Goal: Navigation & Orientation: Find specific page/section

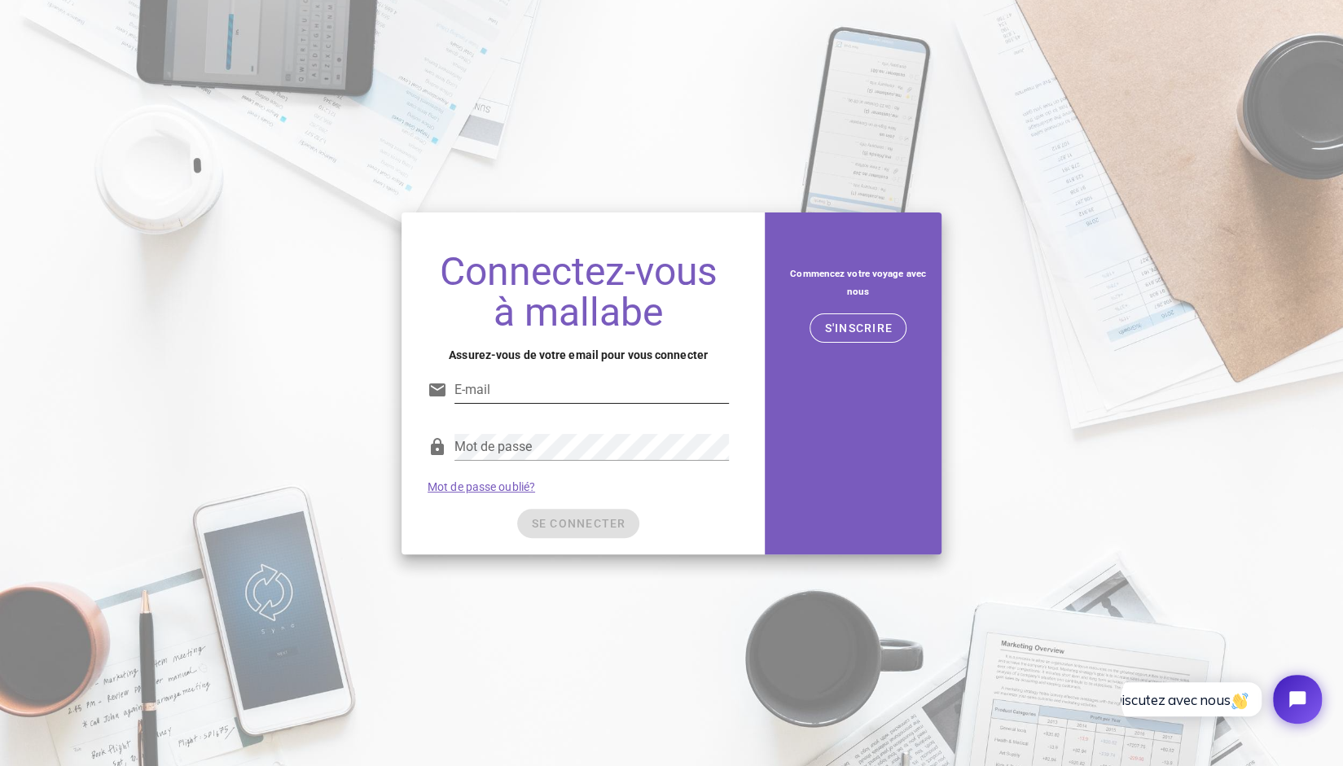
click at [729, 388] on nordpass-icon at bounding box center [729, 390] width 0 height 26
click at [0, 765] on nordpass-autofill-portal at bounding box center [0, 766] width 0 height 0
click at [488, 387] on input "E-mail" at bounding box center [591, 390] width 274 height 26
click at [498, 395] on input "E-mail" at bounding box center [591, 390] width 274 height 26
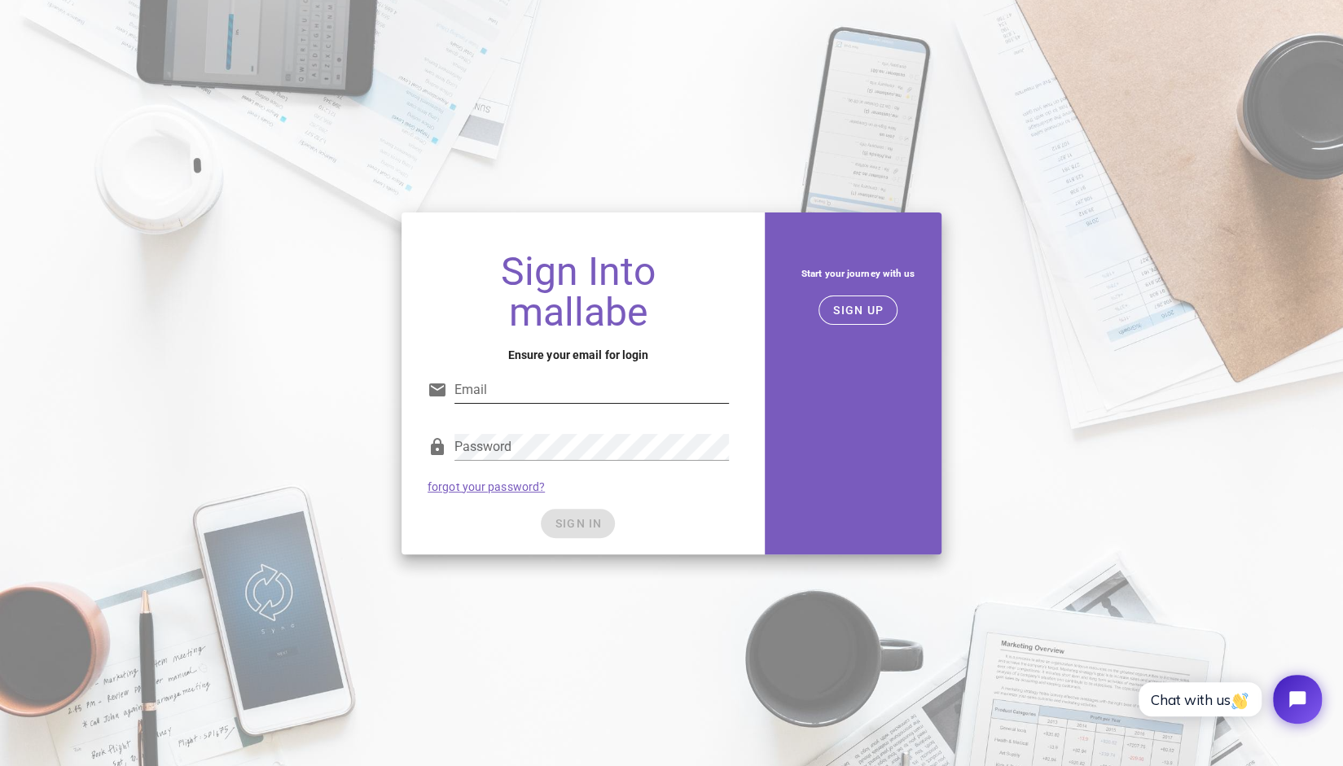
click at [729, 377] on nordpass-icon at bounding box center [729, 390] width 0 height 26
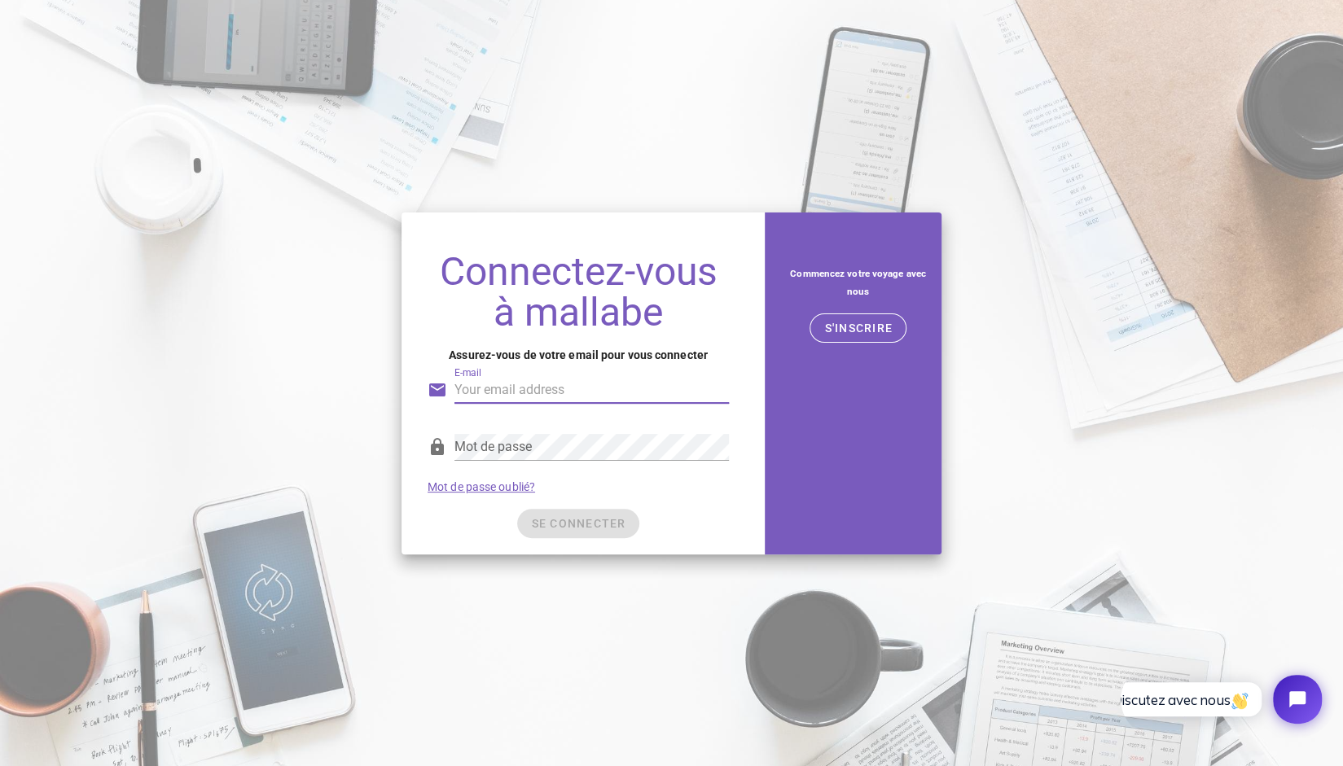
click at [0, 765] on nordpass-autofill-portal at bounding box center [0, 766] width 0 height 0
type input "ovation@ovation.eco"
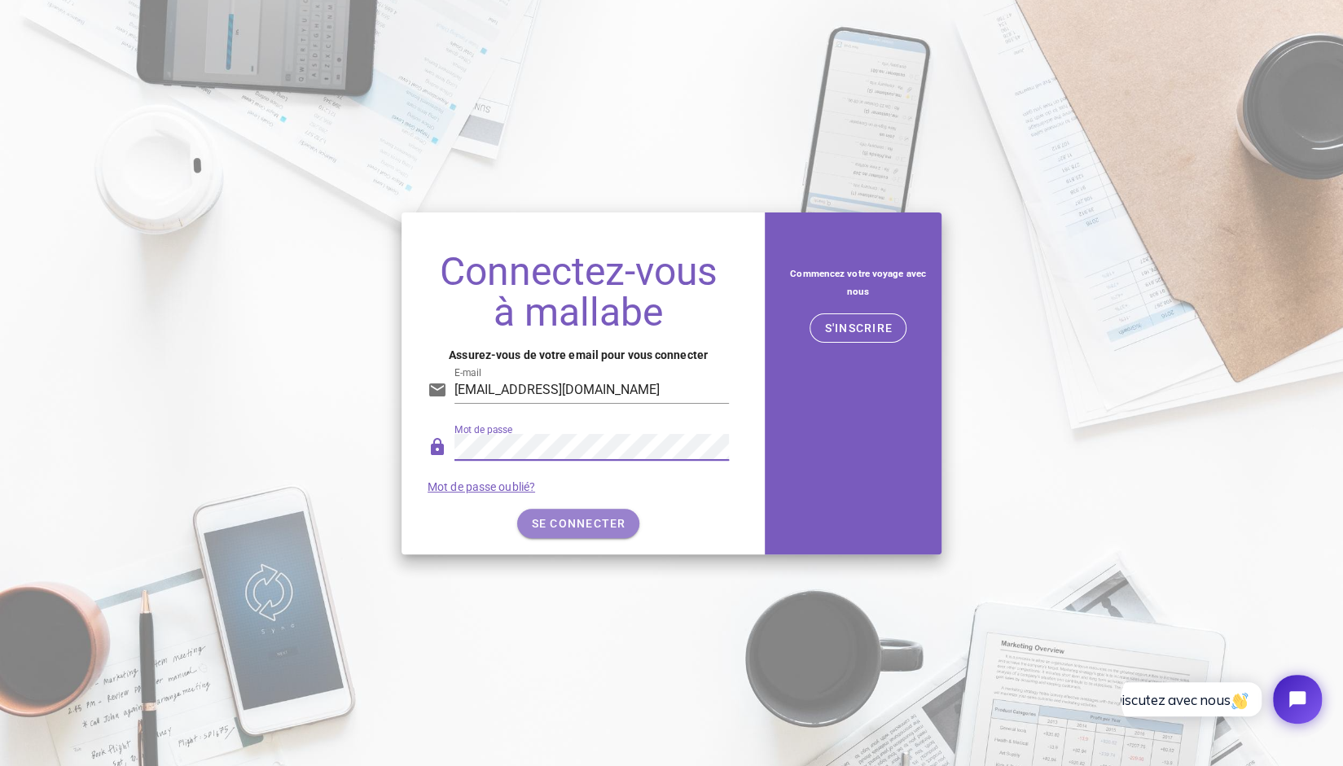
click at [587, 517] on font "SE CONNECTER" at bounding box center [579, 523] width 94 height 13
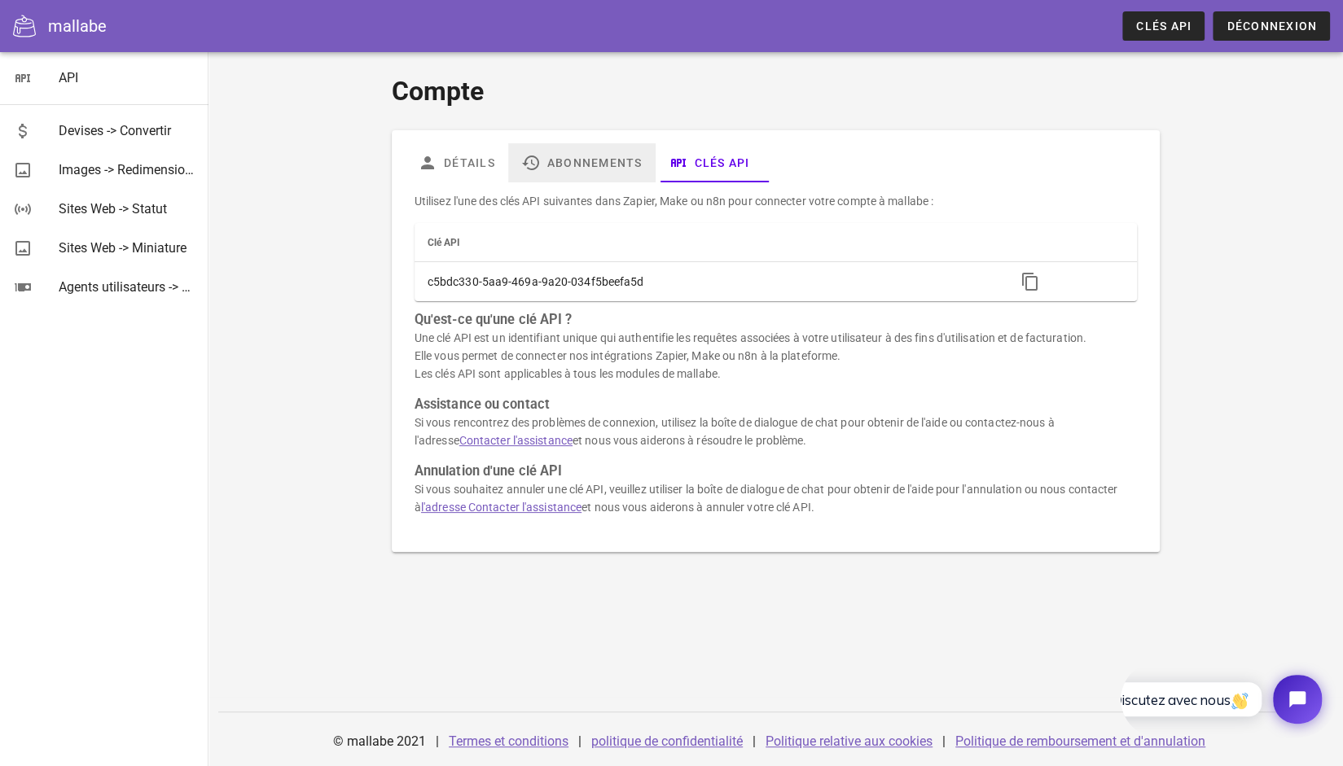
click at [548, 161] on font "Abonnements" at bounding box center [594, 162] width 95 height 13
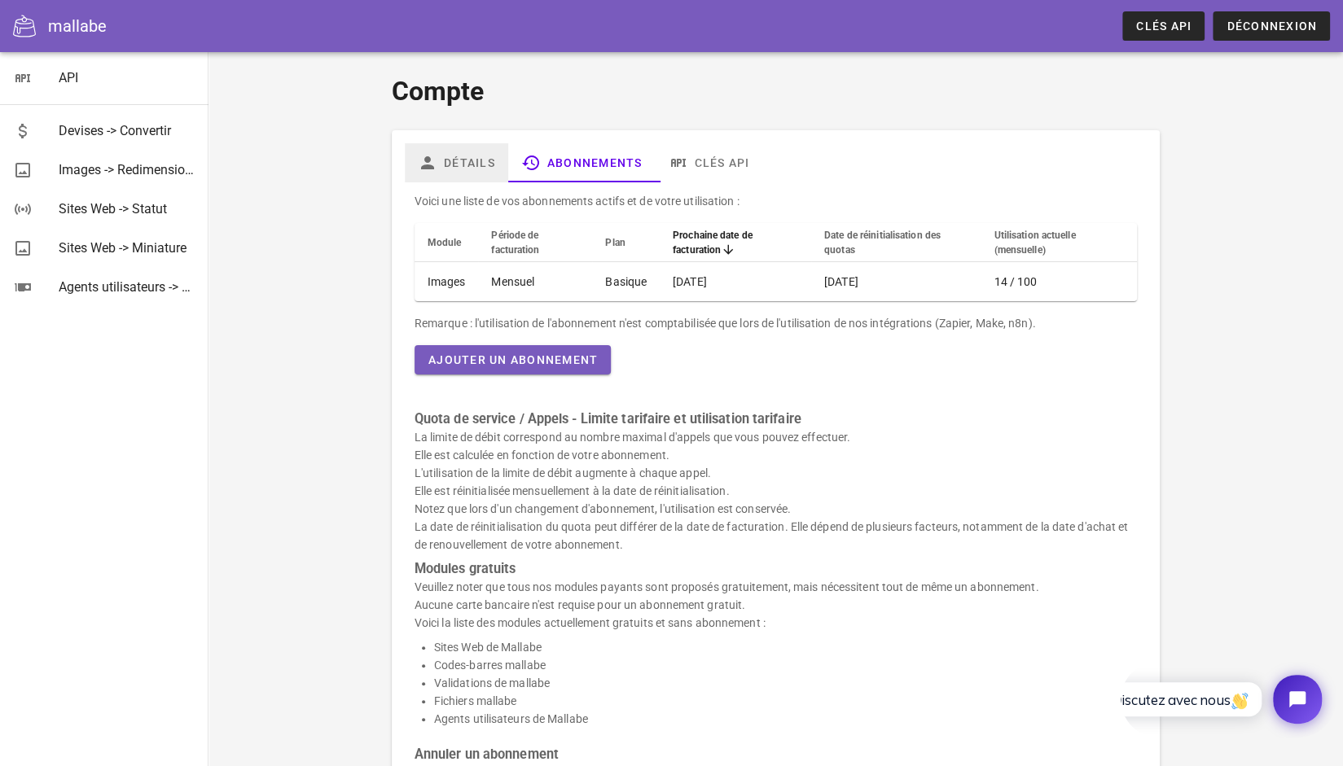
click at [458, 164] on font "Détails" at bounding box center [469, 162] width 51 height 13
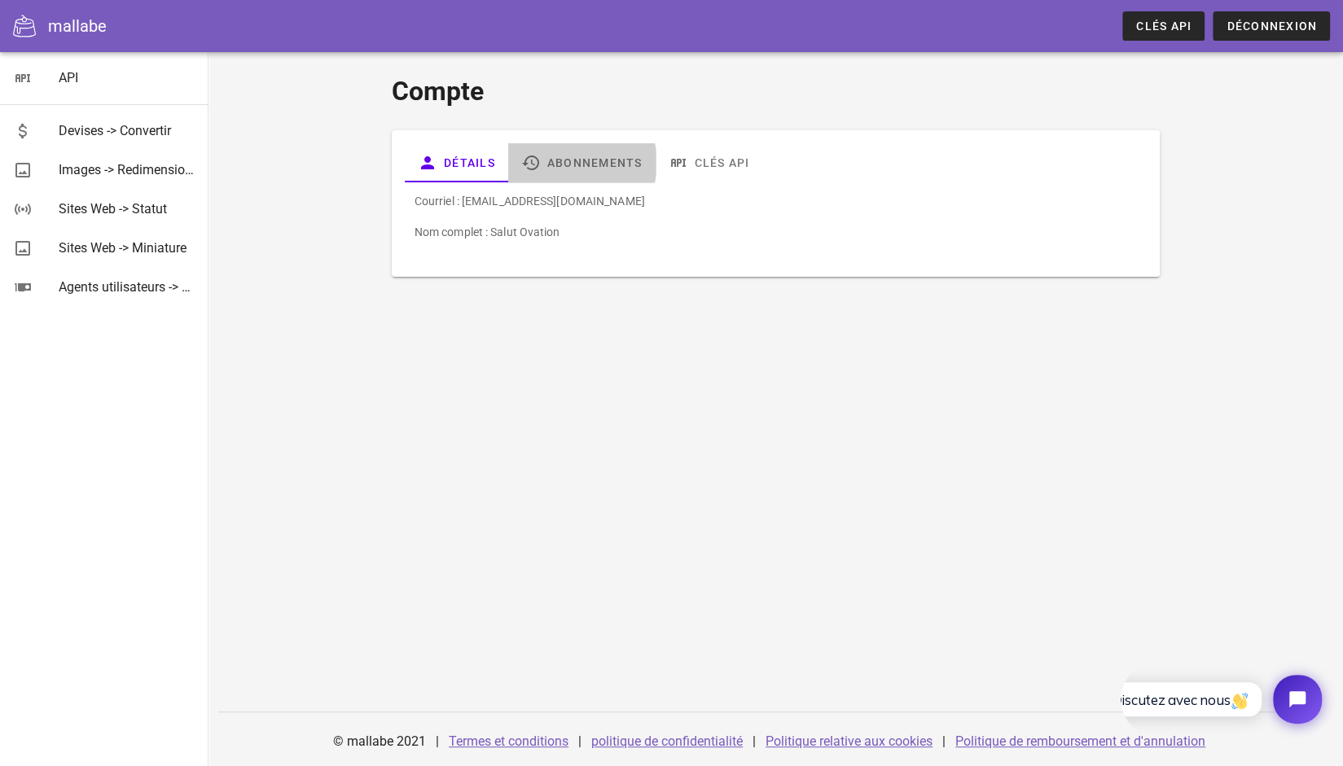
click at [571, 175] on link "Abonnements" at bounding box center [581, 162] width 147 height 39
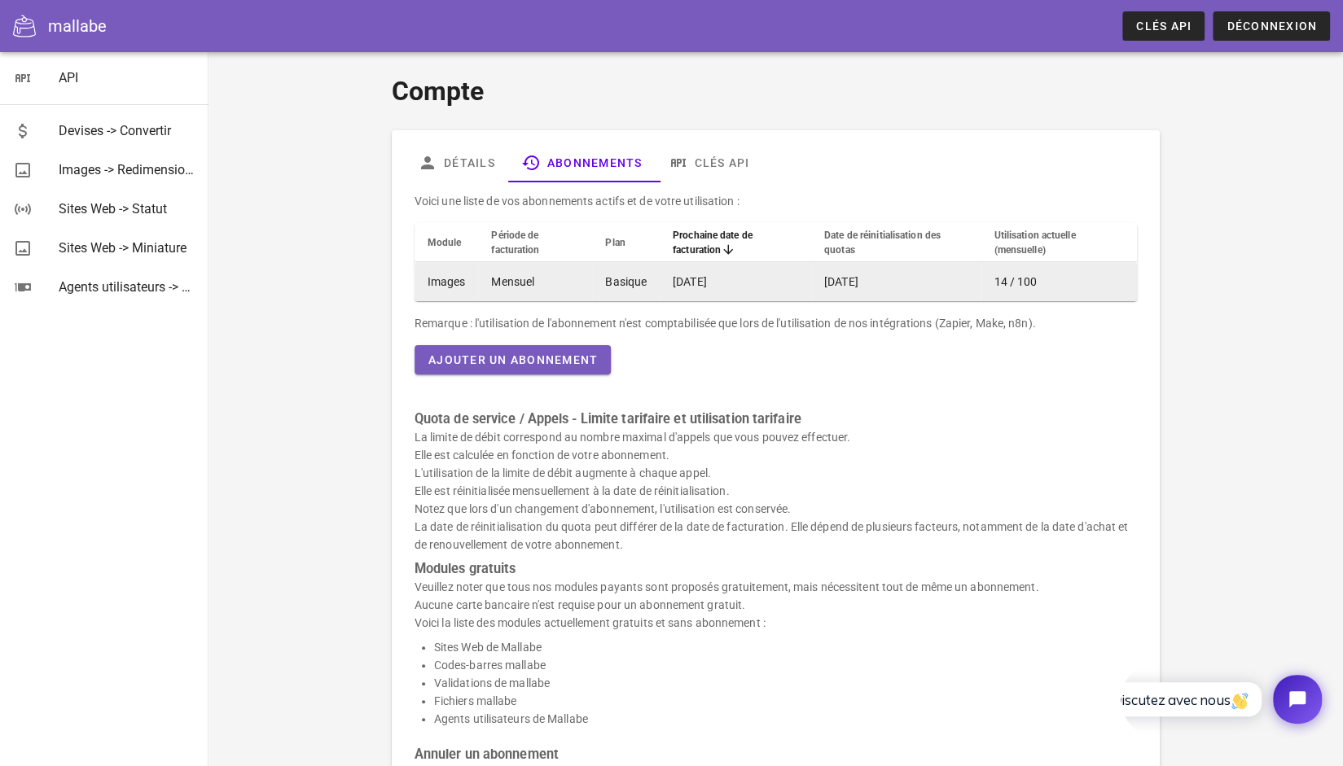
click at [528, 278] on font "Mensuel" at bounding box center [512, 281] width 43 height 13
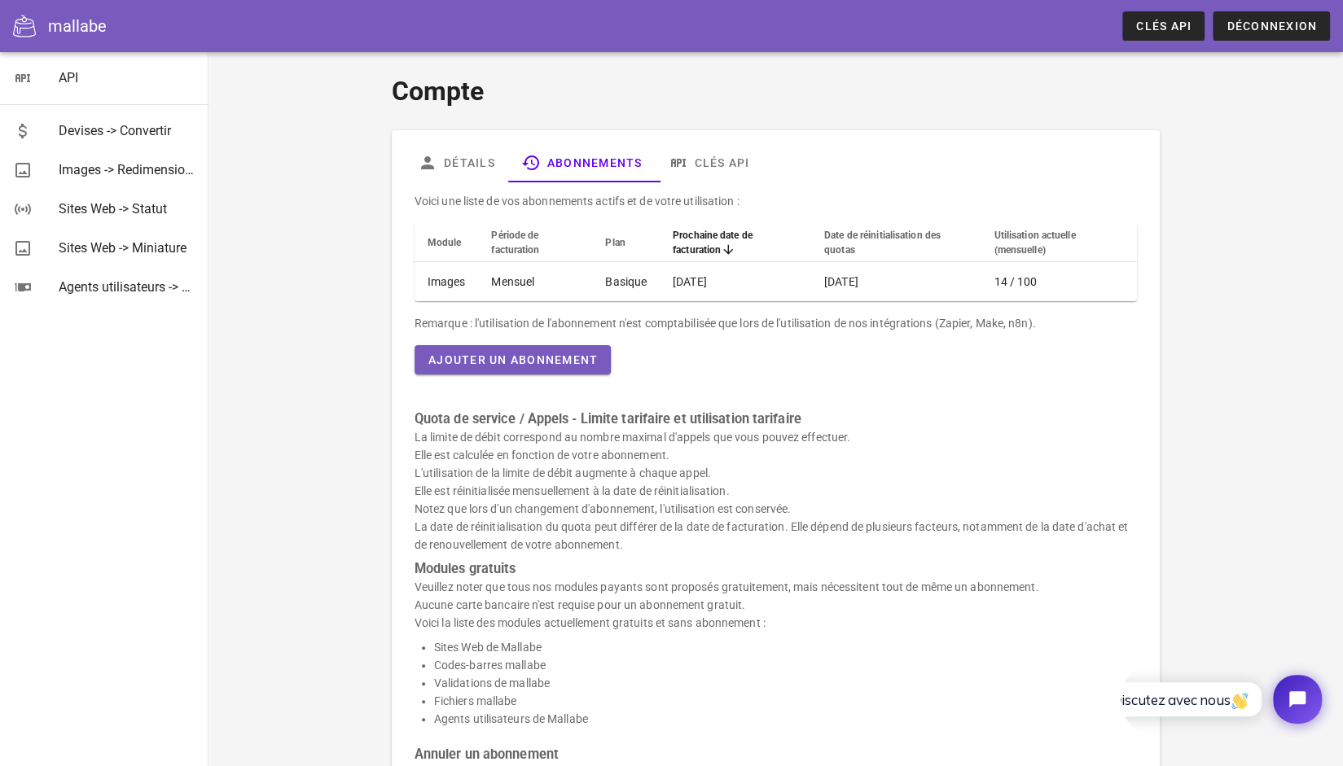
click at [707, 232] on font "Prochaine date de facturation" at bounding box center [713, 243] width 80 height 26
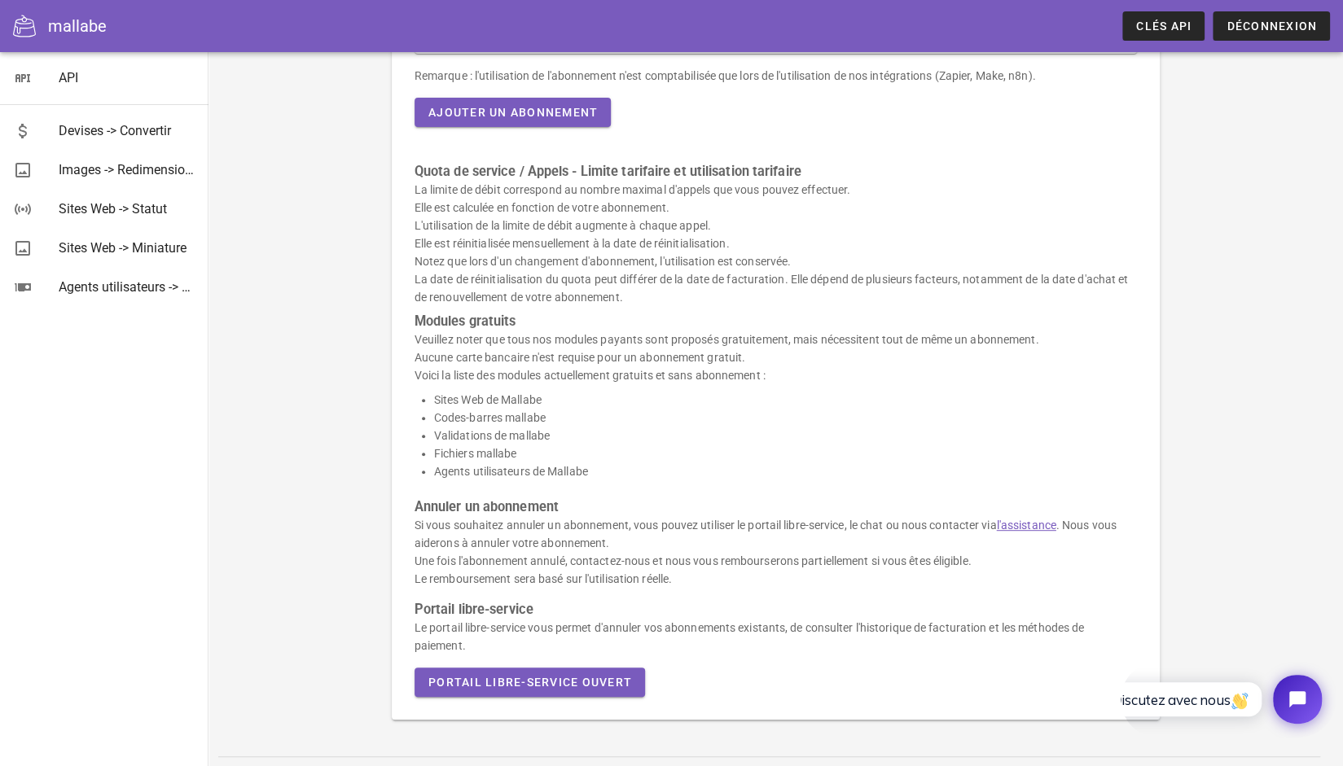
scroll to position [291, 0]
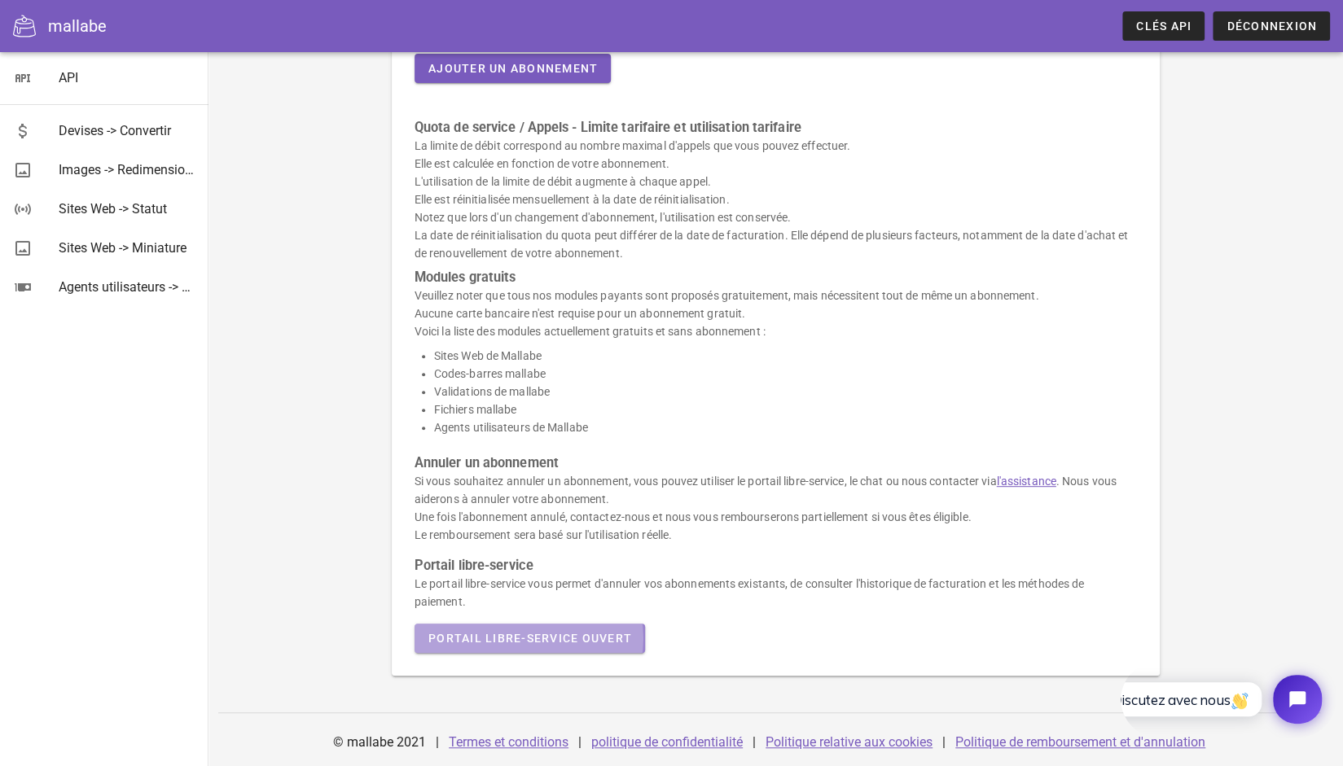
click at [596, 634] on font "Portail libre-service ouvert" at bounding box center [530, 638] width 204 height 13
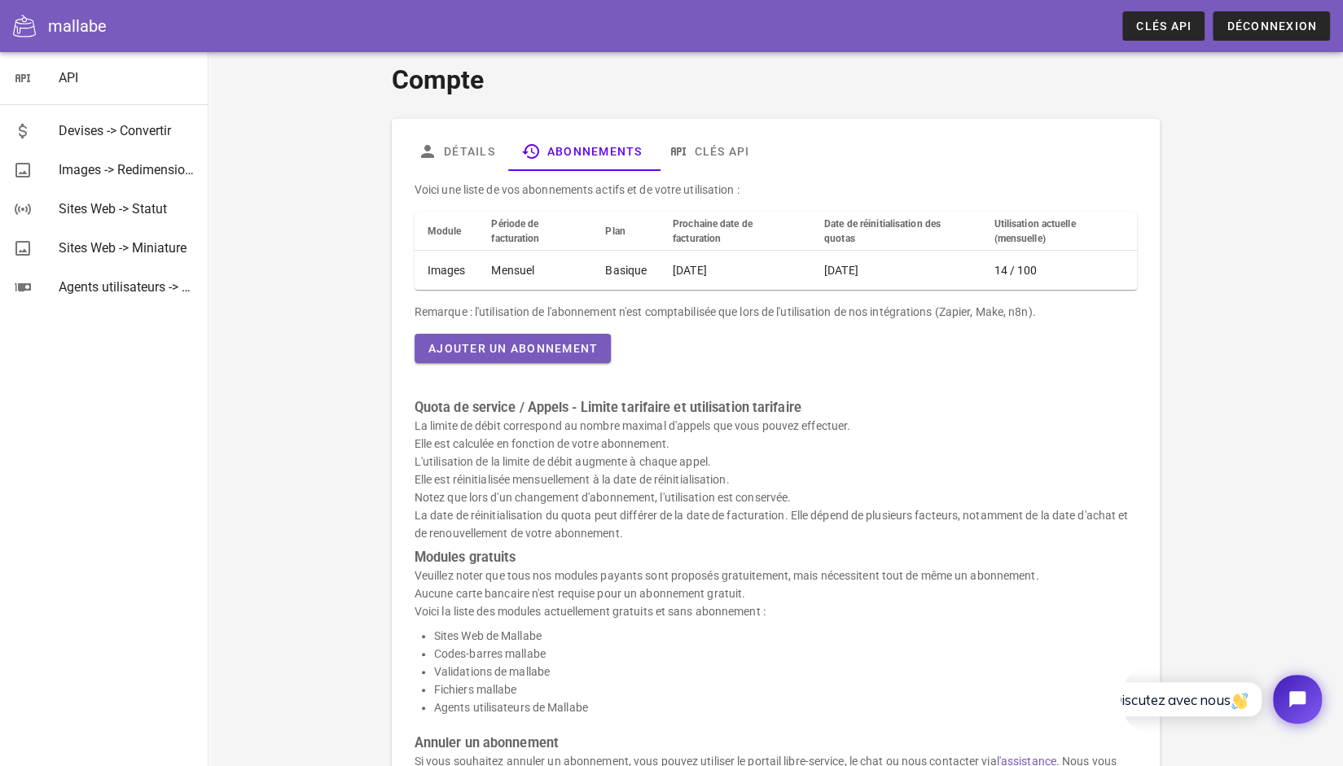
scroll to position [8, 0]
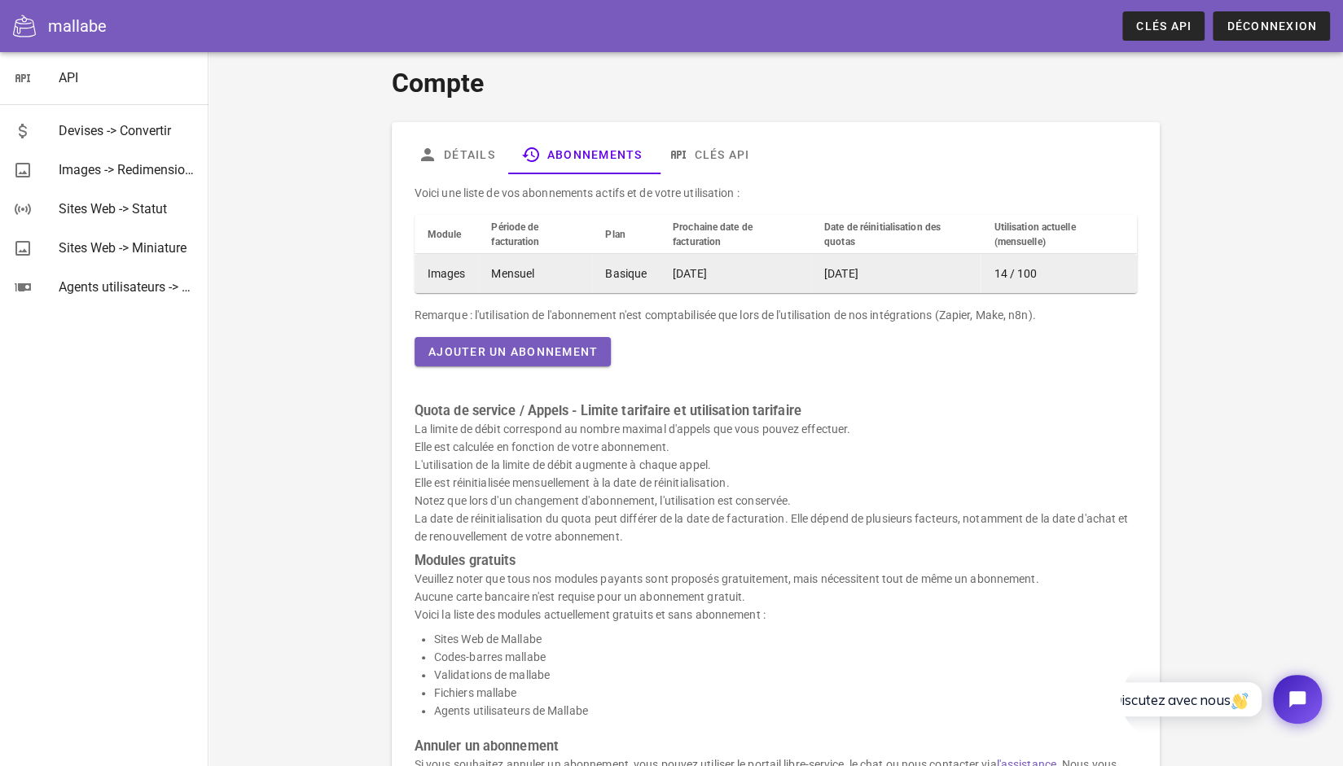
click at [493, 283] on td "Mensuel" at bounding box center [535, 273] width 114 height 39
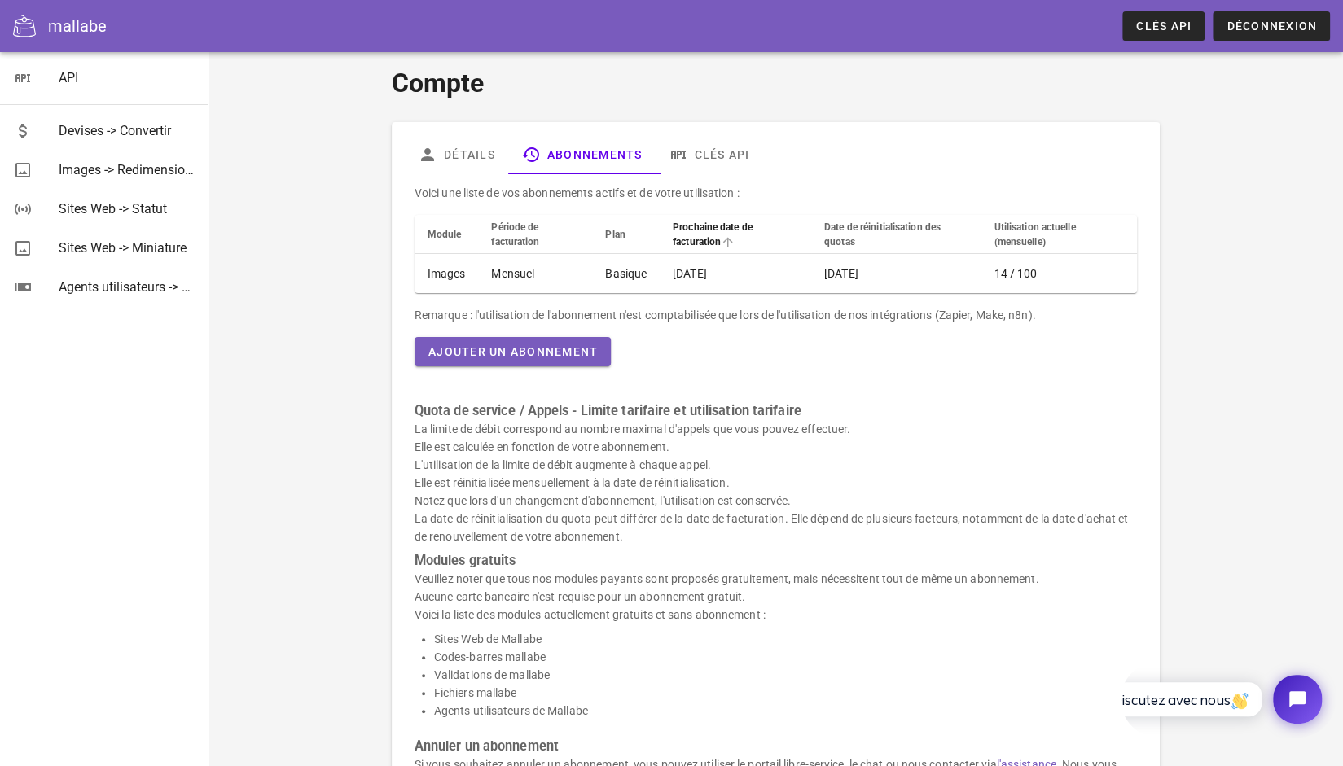
click at [689, 232] on font "Prochaine date de facturation" at bounding box center [713, 234] width 80 height 26
click at [690, 147] on link "Clés API" at bounding box center [708, 154] width 107 height 39
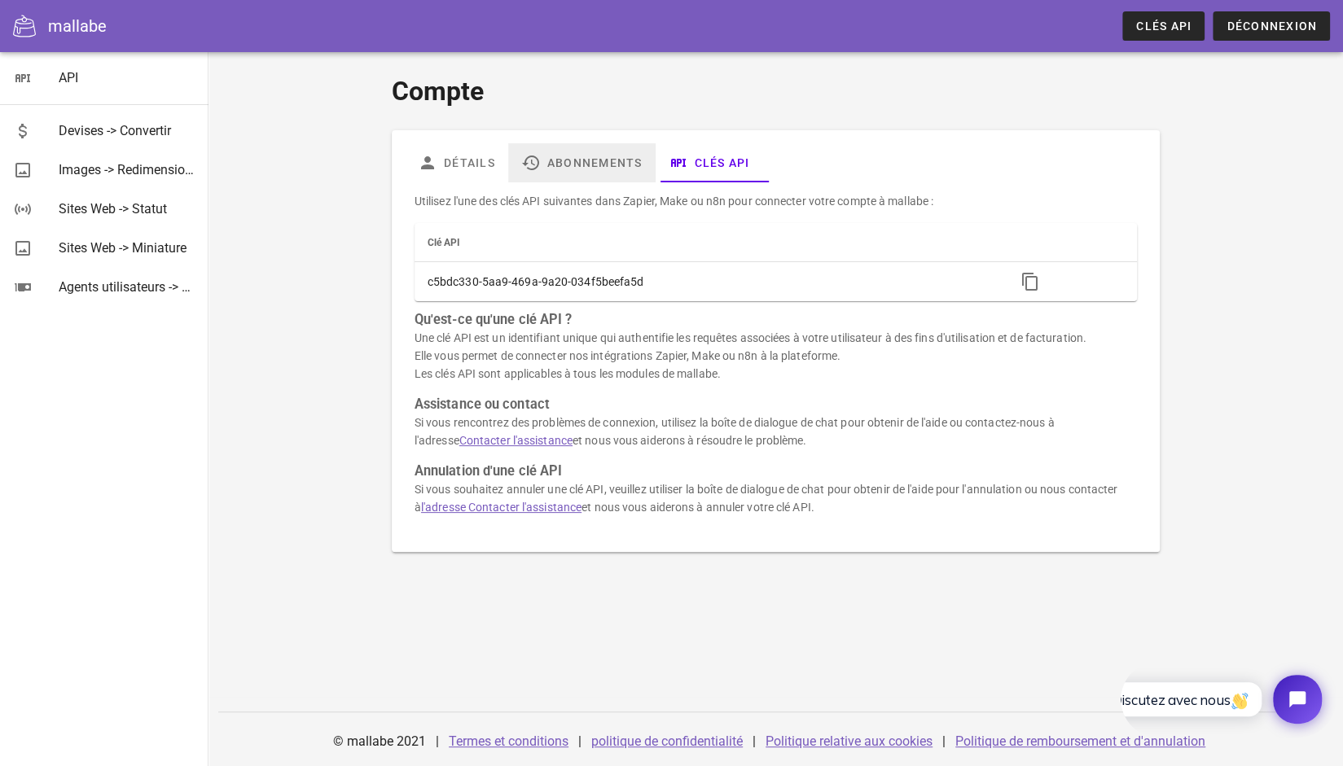
click at [625, 154] on link "Abonnements" at bounding box center [581, 162] width 147 height 39
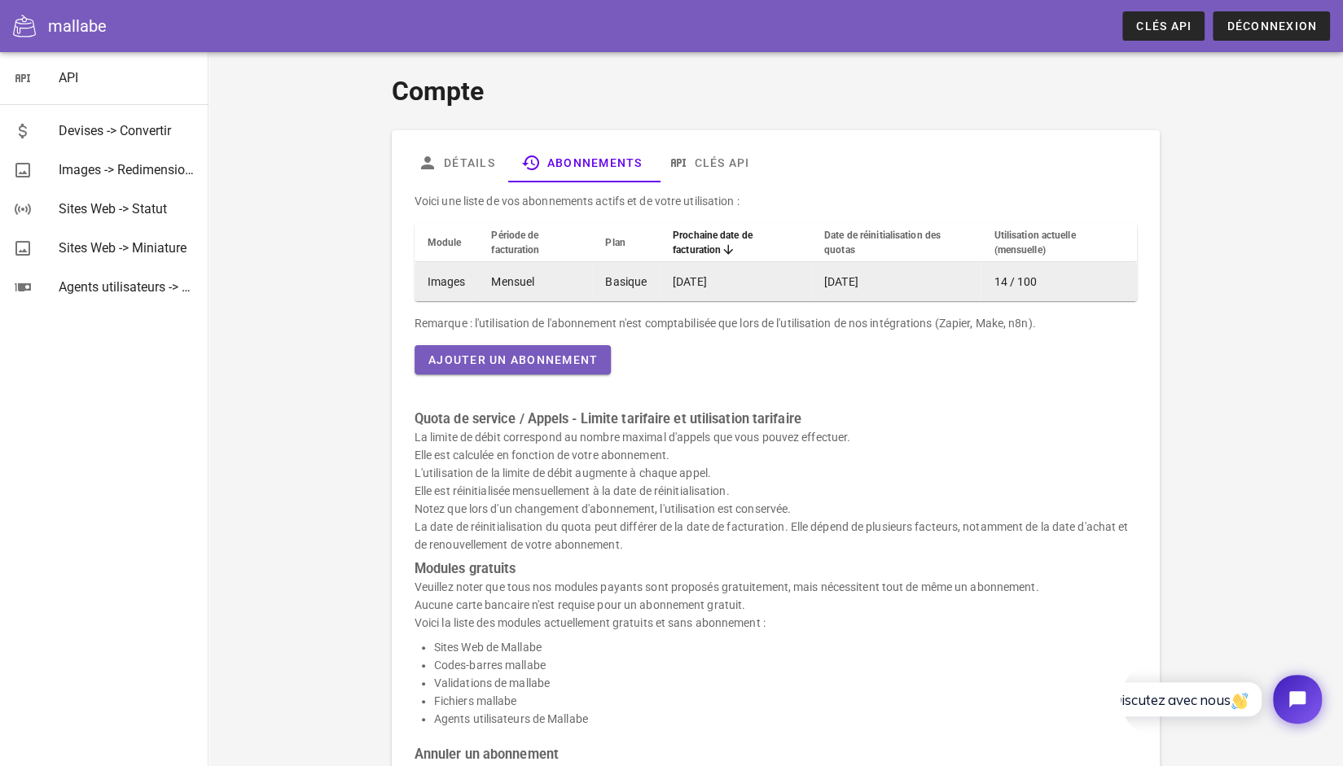
click at [984, 281] on td "14 / 100" at bounding box center [1058, 281] width 156 height 39
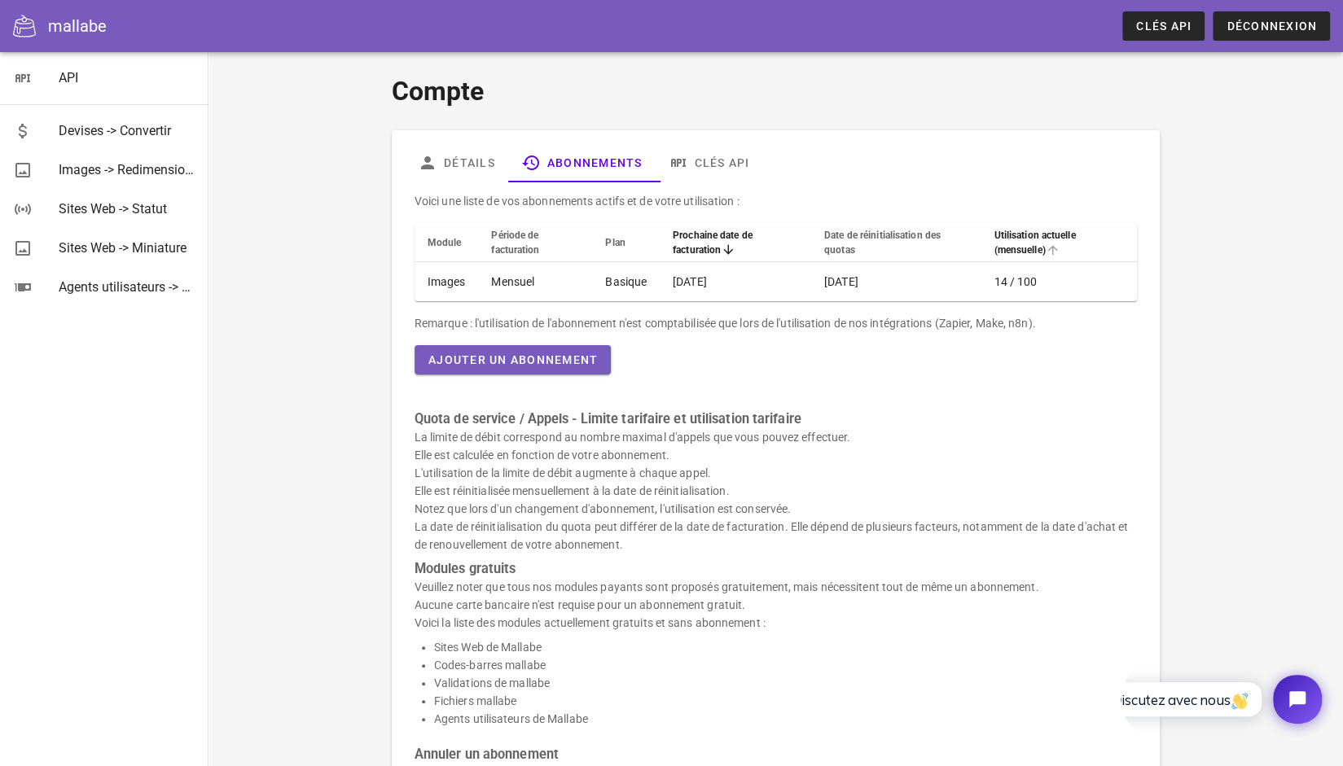
click at [994, 242] on th "Utilisation actuelle (mensuelle)" at bounding box center [1058, 242] width 156 height 39
click at [697, 164] on font "Clés API" at bounding box center [721, 162] width 55 height 13
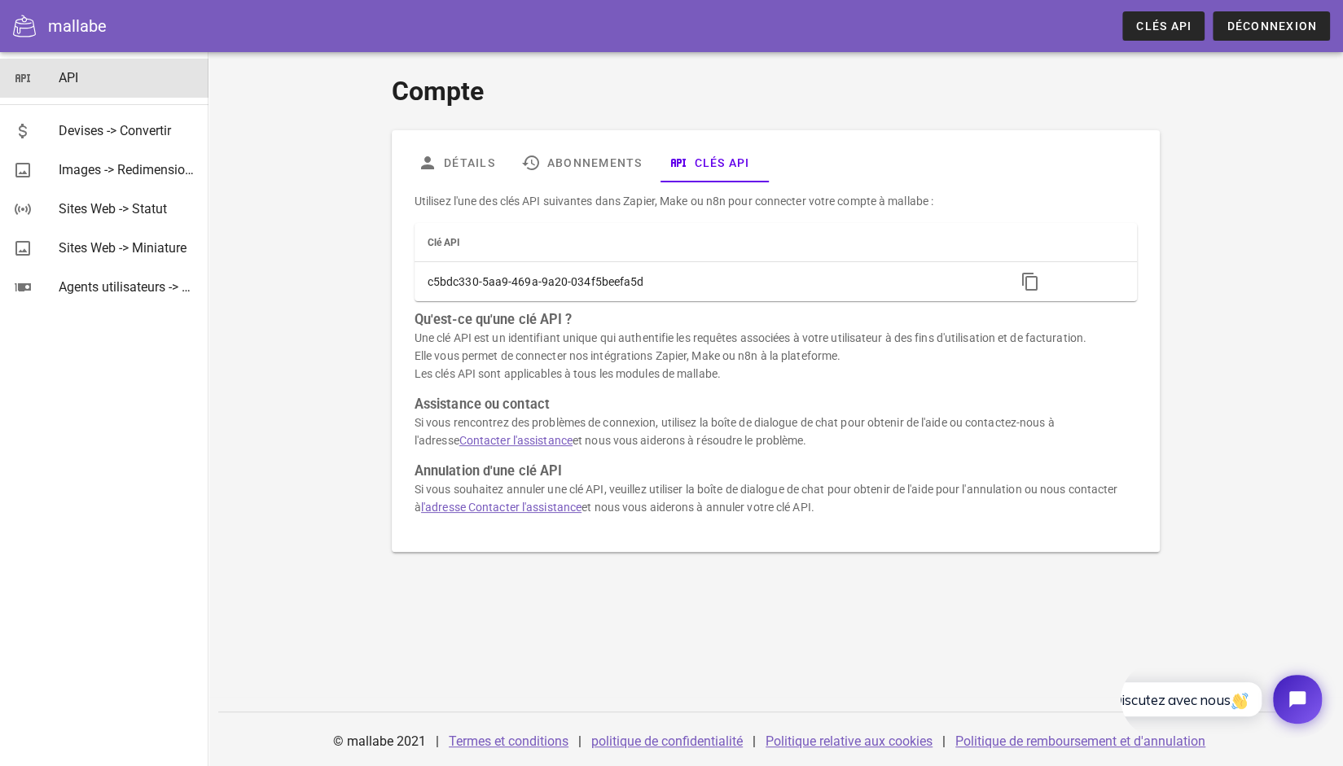
click at [99, 79] on div "API" at bounding box center [127, 77] width 137 height 15
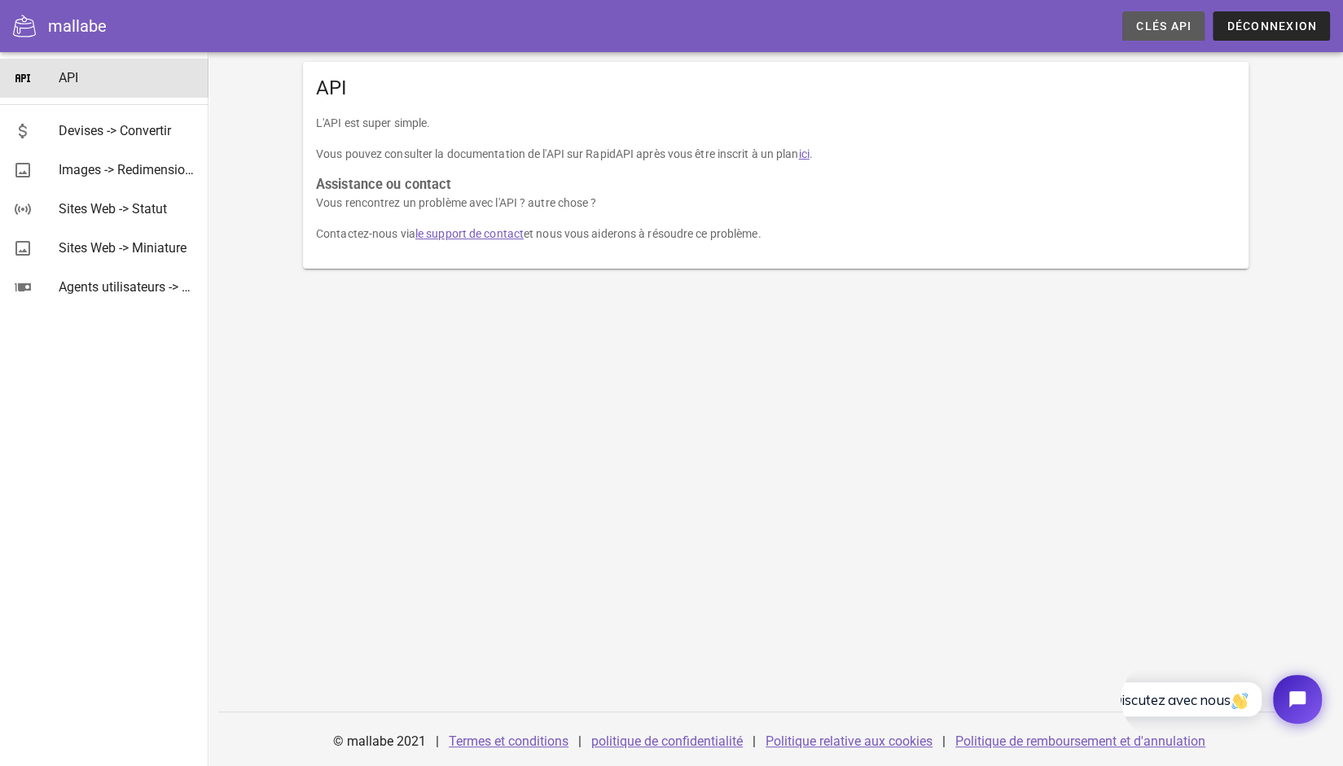
click at [1160, 26] on font "Clés API" at bounding box center [1163, 26] width 55 height 13
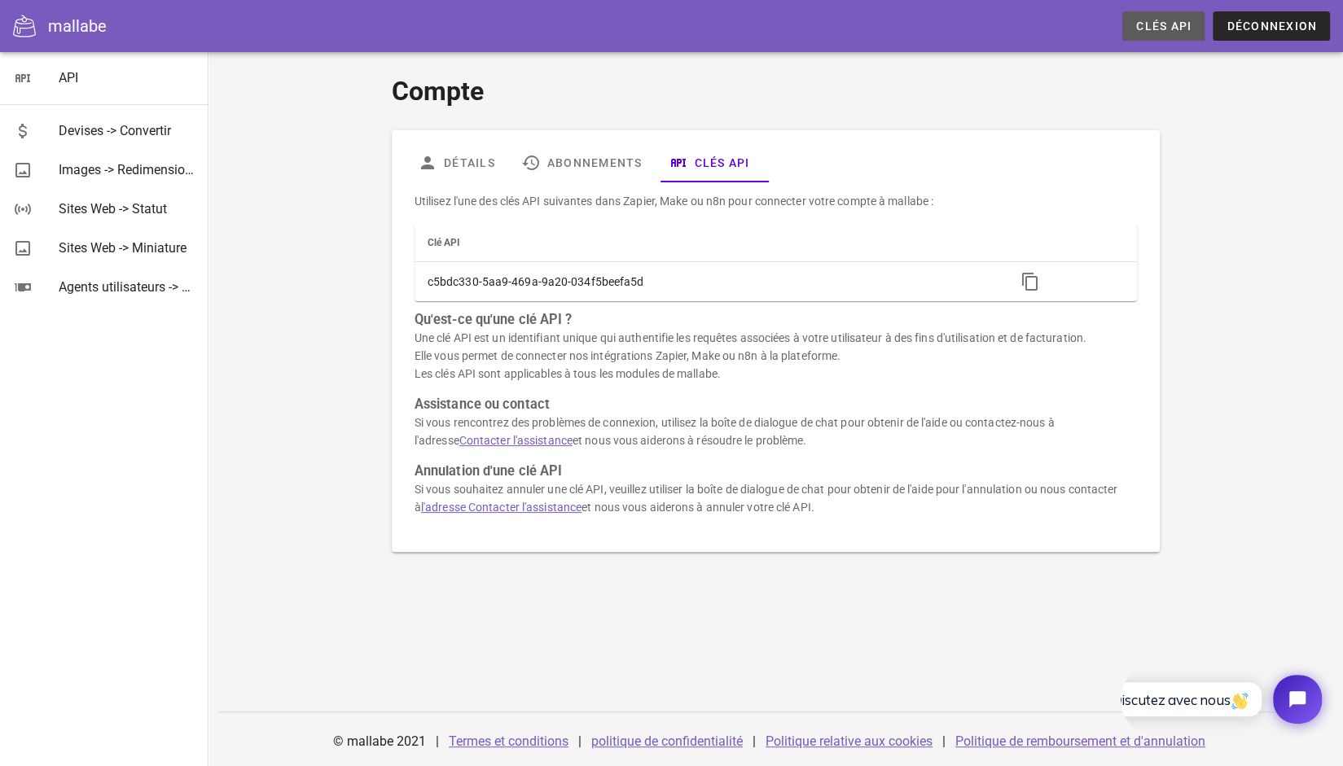
click at [1160, 26] on font "Clés API" at bounding box center [1163, 26] width 55 height 13
click at [116, 130] on font "Devises -> Convertir" at bounding box center [115, 130] width 112 height 15
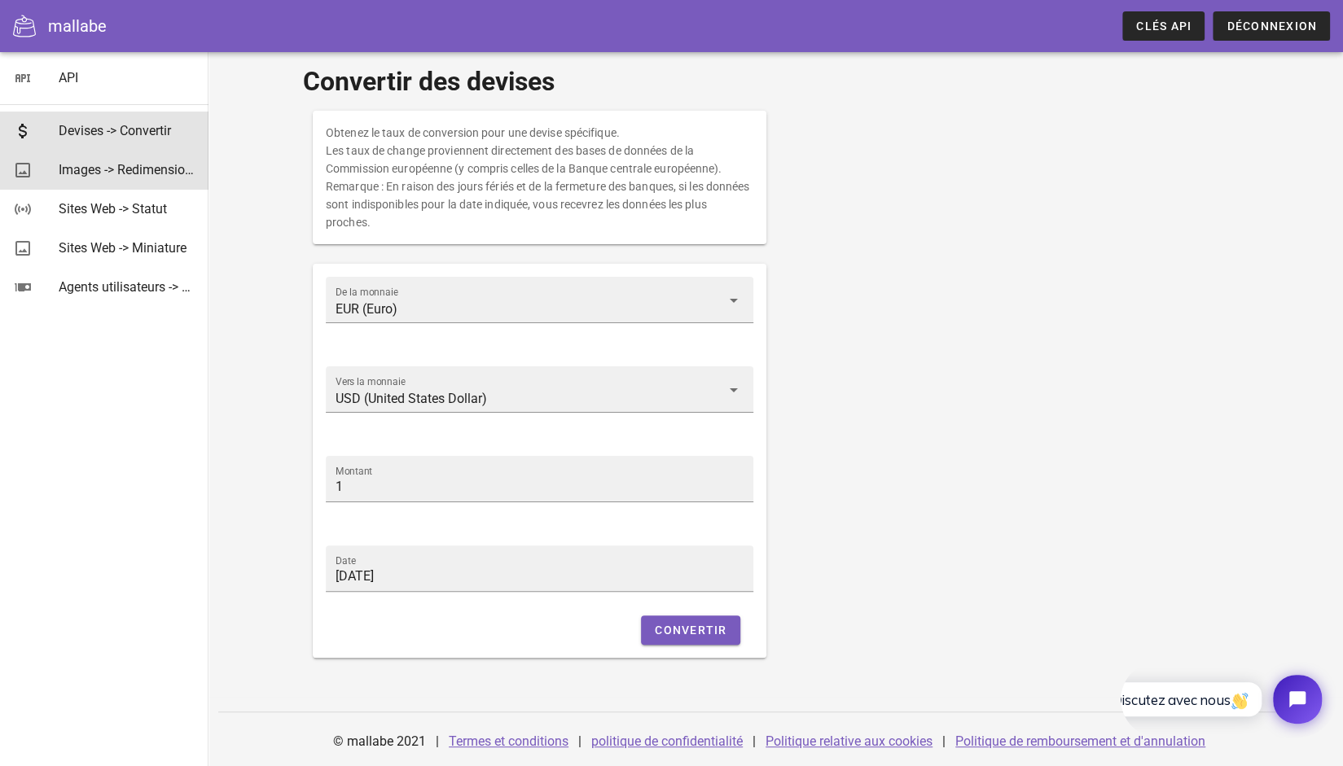
click at [119, 164] on font "Images -> Redimensionner" at bounding box center [134, 169] width 151 height 15
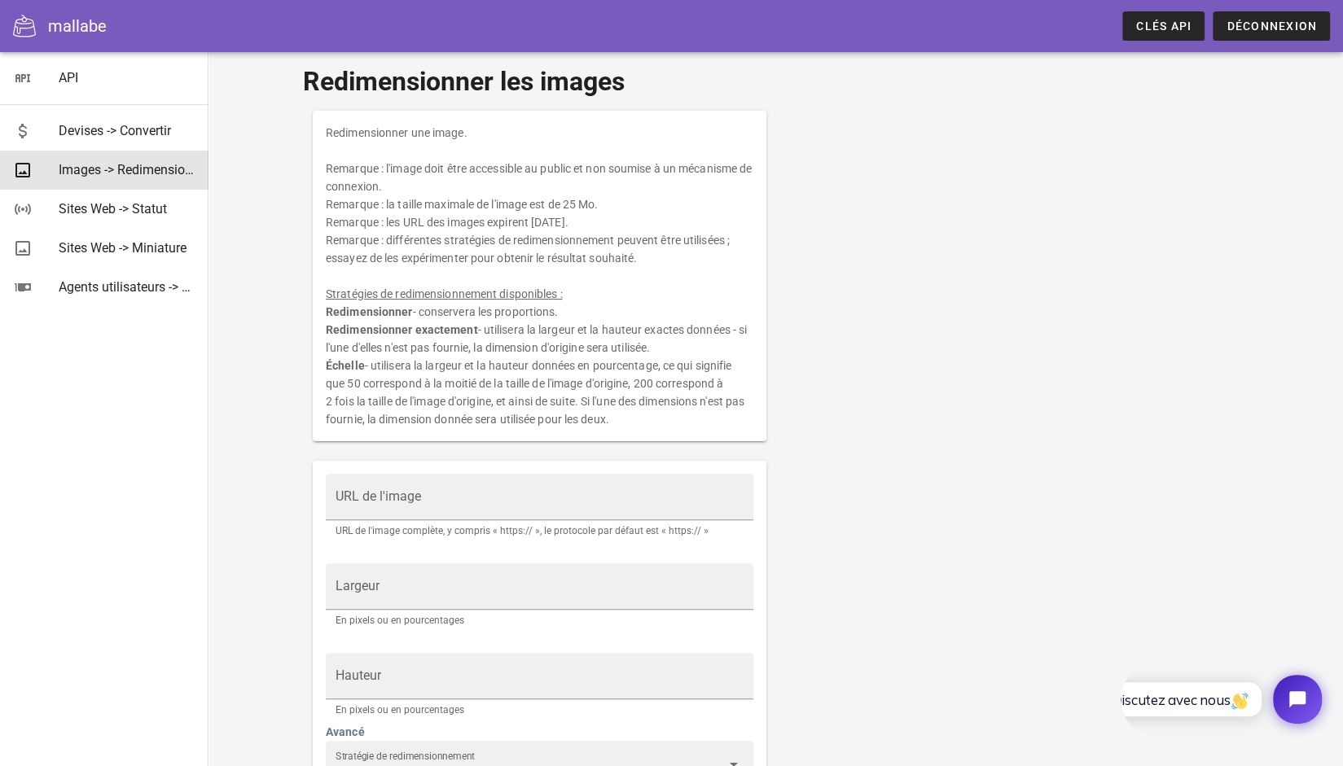
click at [49, 22] on font "mallabe" at bounding box center [77, 26] width 59 height 20
click at [15, 20] on icon at bounding box center [24, 26] width 23 height 22
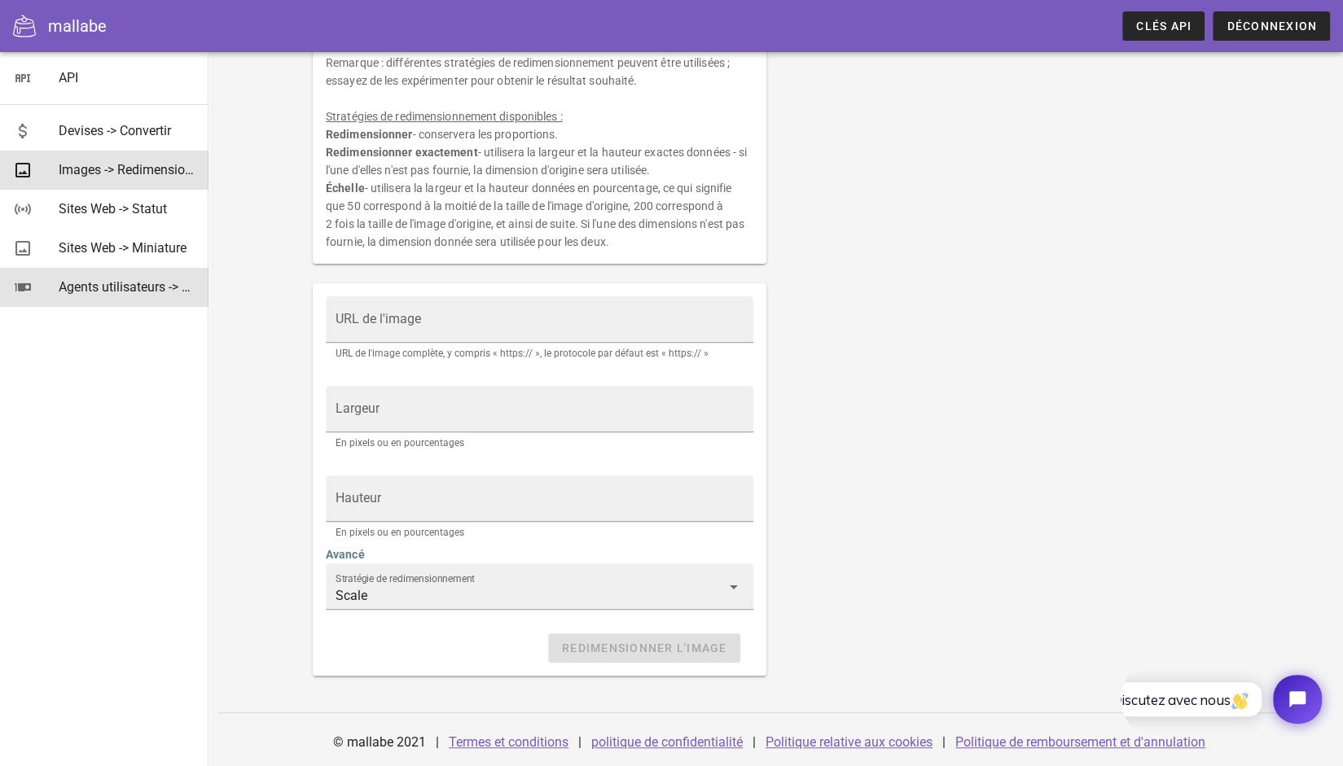
click at [93, 283] on font "Agents utilisateurs -> Analyser" at bounding box center [145, 286] width 173 height 15
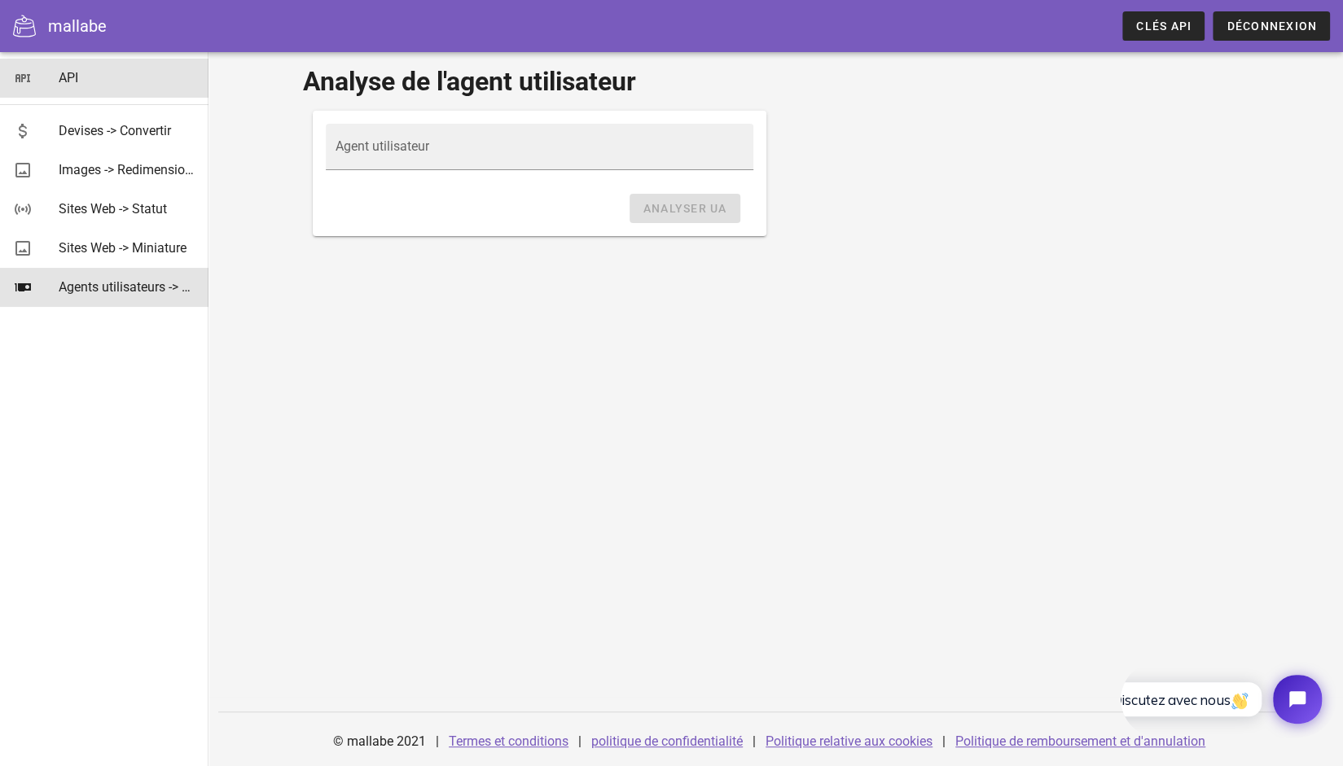
click at [49, 69] on link "API" at bounding box center [104, 78] width 208 height 39
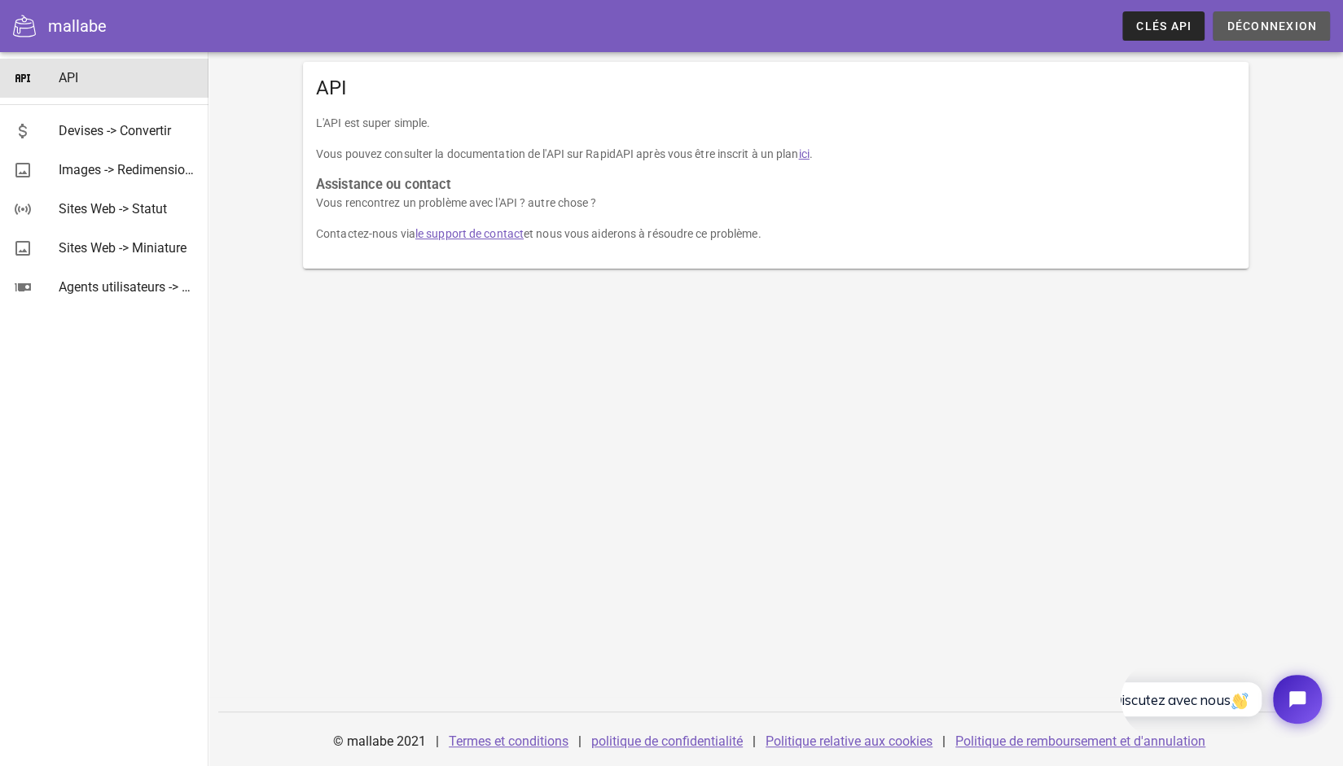
click at [1278, 33] on button "Déconnexion" at bounding box center [1270, 25] width 117 height 29
